Goal: Browse casually

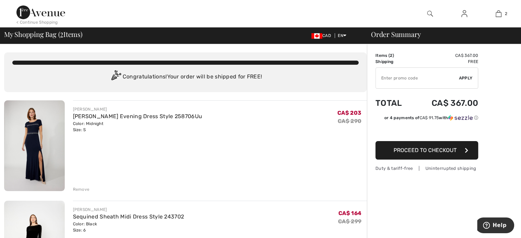
click at [85, 190] on div "Remove" at bounding box center [81, 189] width 17 height 6
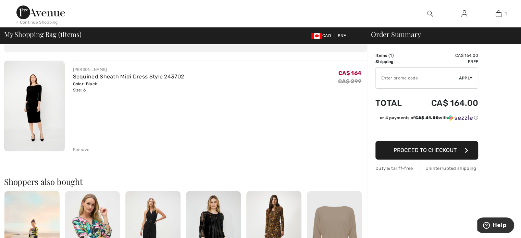
scroll to position [37, 0]
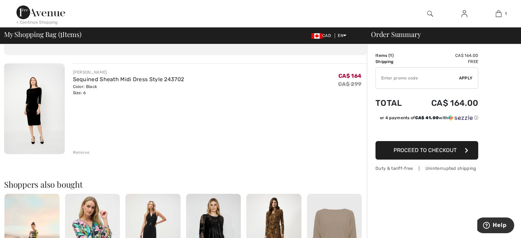
click at [78, 152] on div "Remove" at bounding box center [81, 152] width 17 height 6
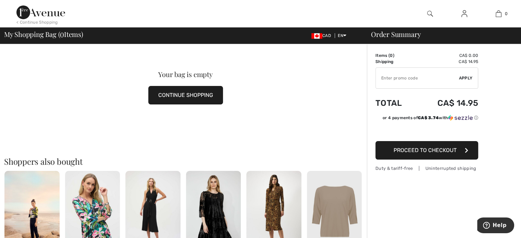
scroll to position [0, 0]
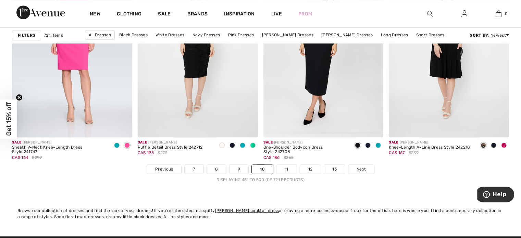
scroll to position [3189, 0]
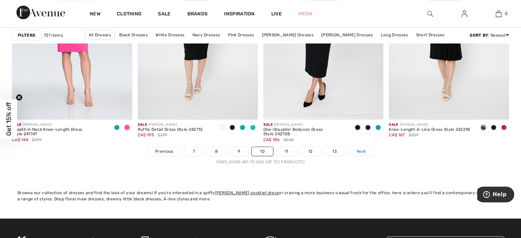
click at [360, 150] on span "Next" at bounding box center [360, 151] width 9 height 6
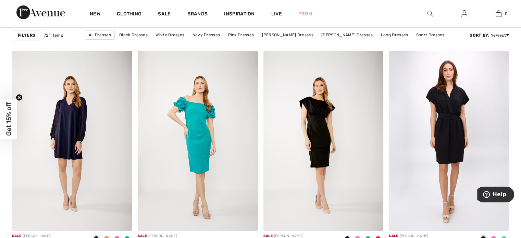
scroll to position [2379, 0]
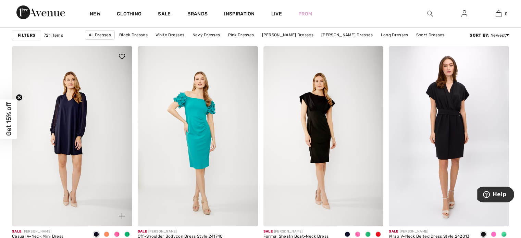
click at [74, 112] on img at bounding box center [72, 136] width 120 height 180
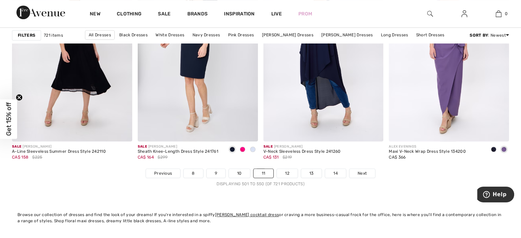
scroll to position [3192, 0]
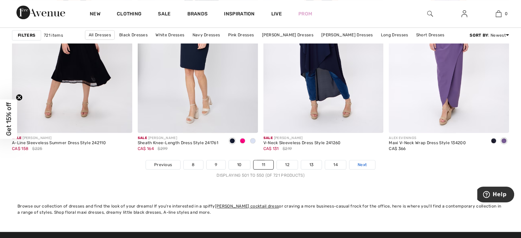
click at [363, 162] on span "Next" at bounding box center [361, 165] width 9 height 6
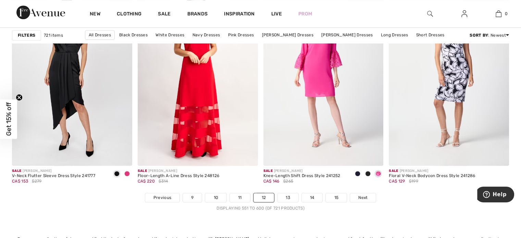
scroll to position [3175, 0]
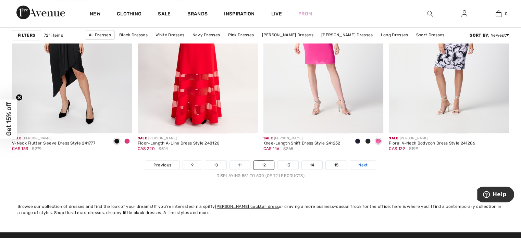
click at [370, 164] on link "Next" at bounding box center [363, 165] width 26 height 9
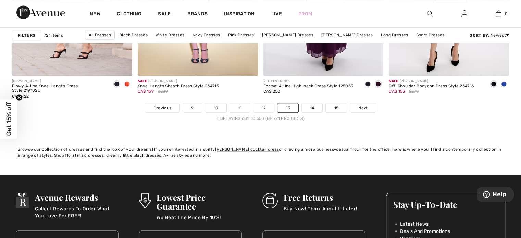
scroll to position [3236, 0]
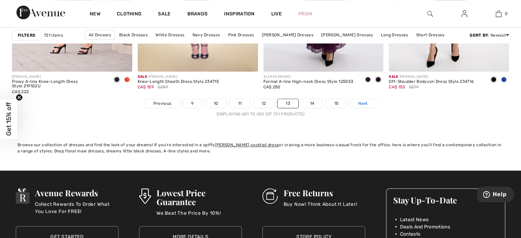
click at [360, 100] on span "Next" at bounding box center [362, 103] width 9 height 6
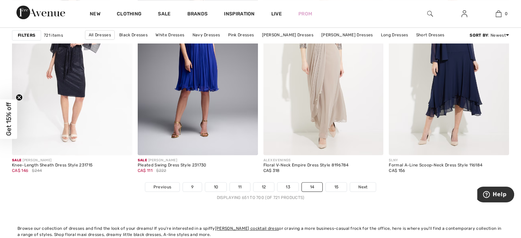
scroll to position [3180, 0]
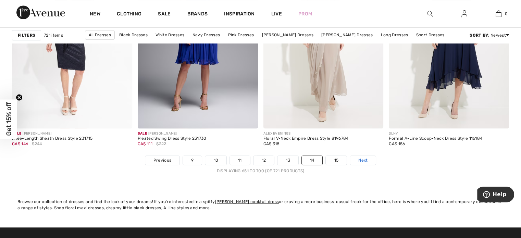
click at [366, 158] on span "Next" at bounding box center [362, 160] width 9 height 6
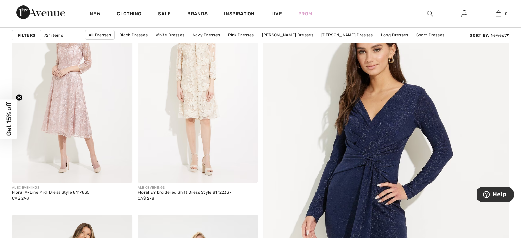
scroll to position [107, 0]
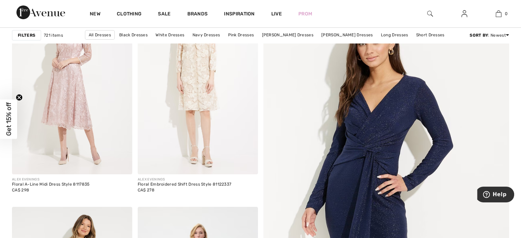
click at [353, 188] on img at bounding box center [386, 215] width 295 height 442
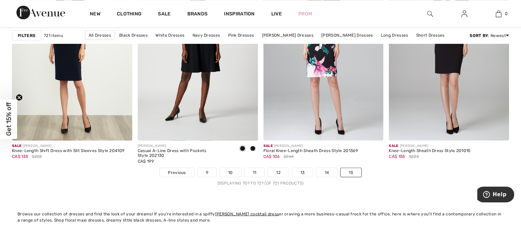
scroll to position [1292, 0]
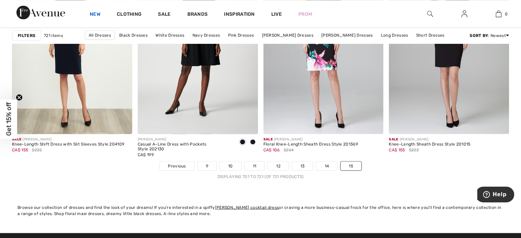
click at [95, 14] on link "New" at bounding box center [95, 14] width 11 height 7
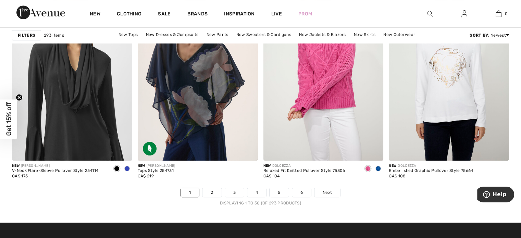
scroll to position [3188, 0]
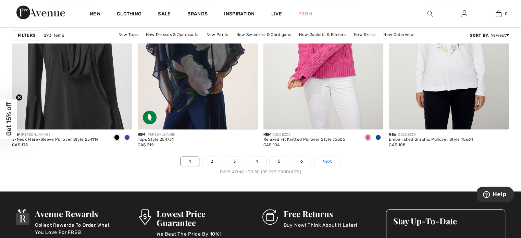
click at [330, 159] on span "Next" at bounding box center [326, 161] width 9 height 6
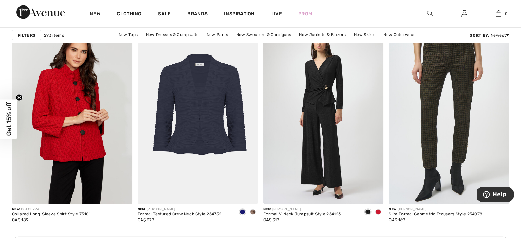
scroll to position [1413, 0]
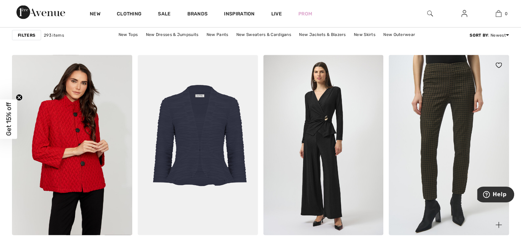
click at [455, 88] on img at bounding box center [448, 145] width 120 height 180
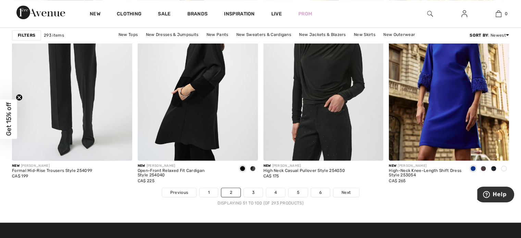
scroll to position [3166, 0]
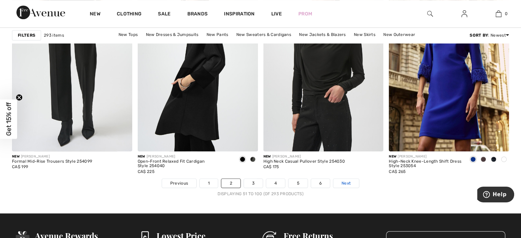
click at [347, 181] on span "Next" at bounding box center [345, 183] width 9 height 6
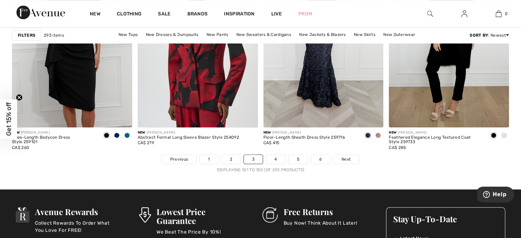
scroll to position [3195, 0]
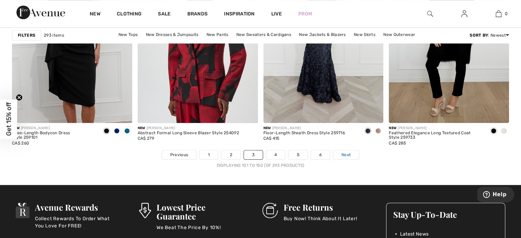
click at [348, 155] on span "Next" at bounding box center [345, 155] width 9 height 6
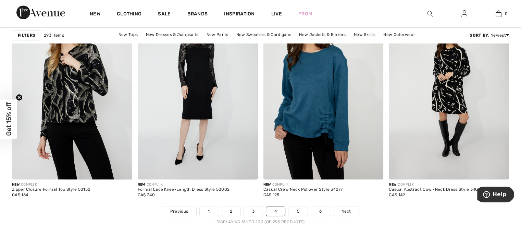
scroll to position [3134, 0]
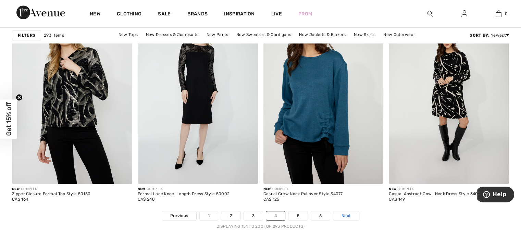
click at [346, 214] on span "Next" at bounding box center [345, 216] width 9 height 6
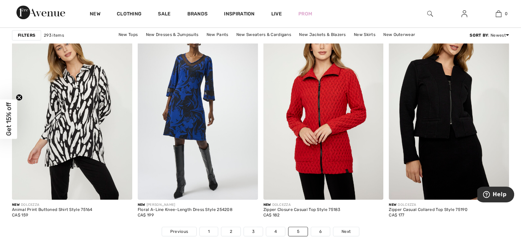
scroll to position [3145, 0]
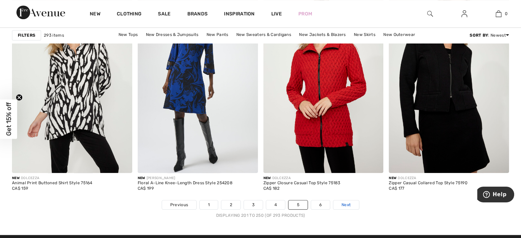
click at [348, 207] on link "Next" at bounding box center [346, 204] width 26 height 9
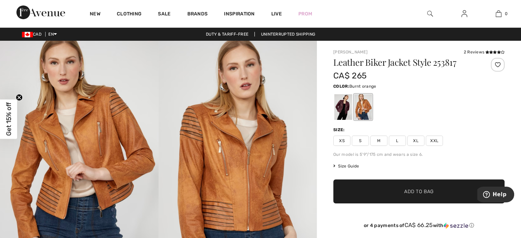
click at [345, 103] on div at bounding box center [343, 107] width 18 height 26
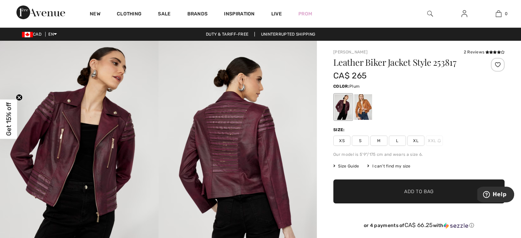
click at [367, 104] on div at bounding box center [363, 107] width 18 height 26
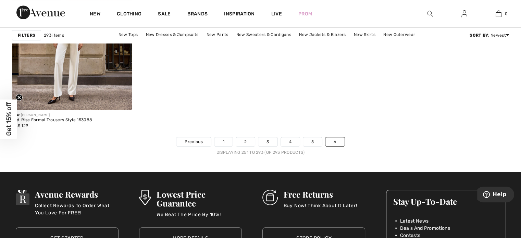
scroll to position [3195, 0]
